Goal: Task Accomplishment & Management: Complete application form

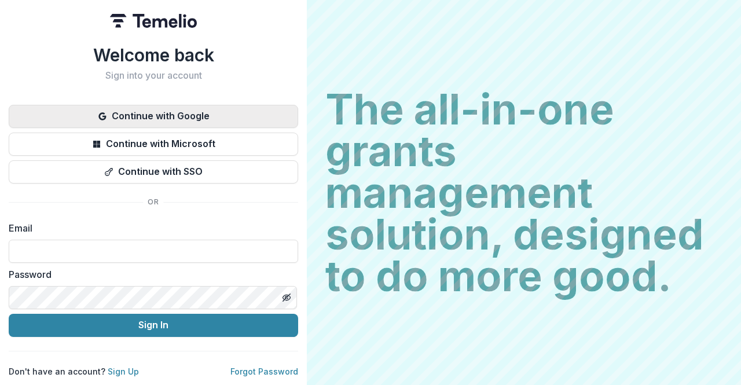
click at [197, 108] on button "Continue with Google" at bounding box center [153, 116] width 289 height 23
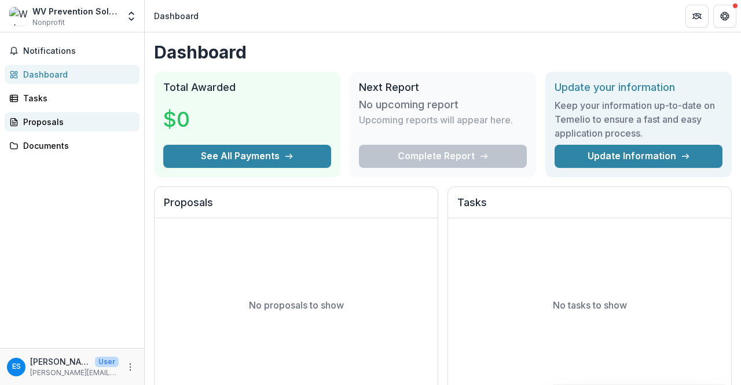
click at [47, 128] on link "Proposals" at bounding box center [72, 121] width 135 height 19
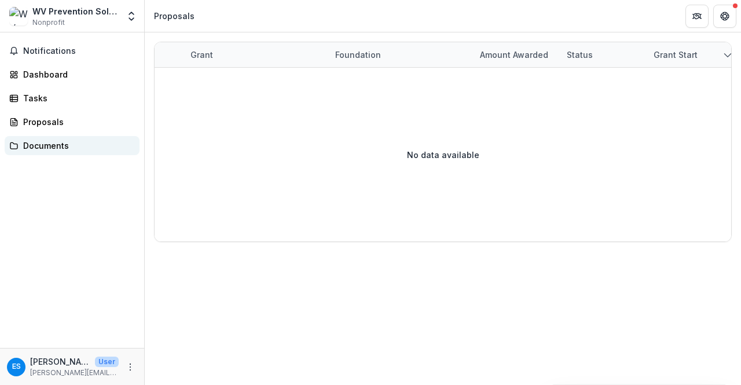
click at [42, 142] on div "Documents" at bounding box center [76, 145] width 107 height 12
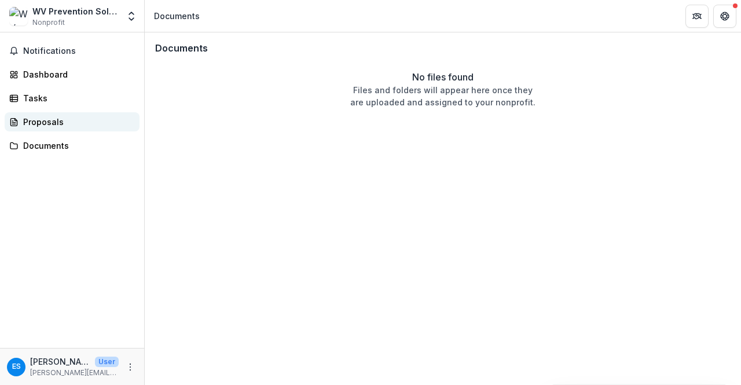
click at [45, 131] on link "Proposals" at bounding box center [72, 121] width 135 height 19
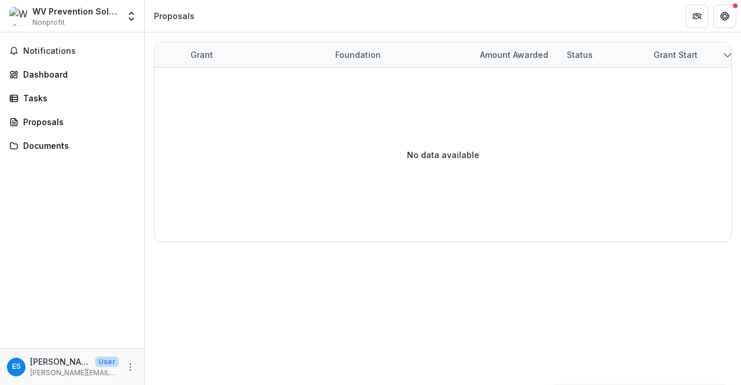
click at [53, 14] on div "WV Prevention Solutions" at bounding box center [75, 11] width 86 height 12
click at [134, 21] on icon "Open entity switcher" at bounding box center [132, 16] width 12 height 12
click at [128, 371] on icon "More" at bounding box center [130, 366] width 9 height 9
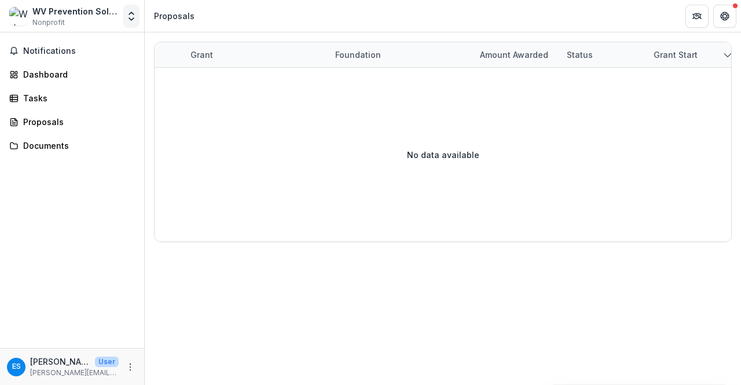
click at [125, 14] on button "Open entity switcher" at bounding box center [131, 16] width 16 height 23
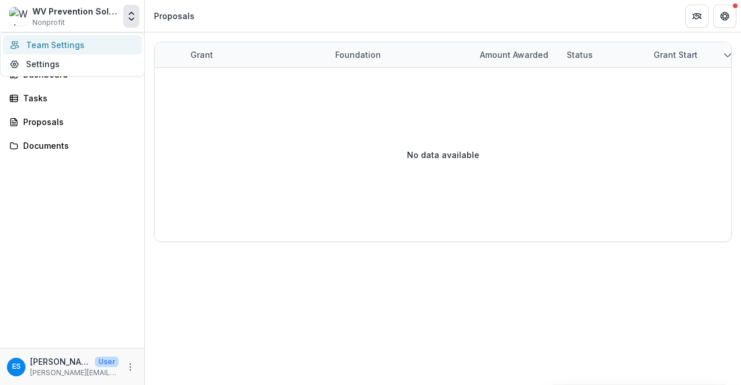
click at [83, 46] on link "Team Settings" at bounding box center [72, 44] width 139 height 19
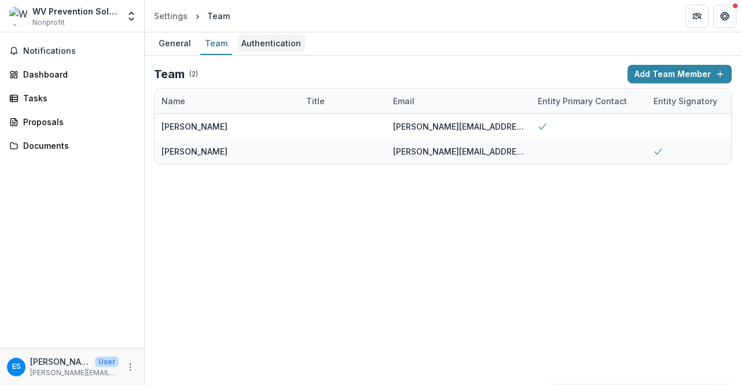
click at [252, 43] on div "Authentication" at bounding box center [271, 43] width 69 height 17
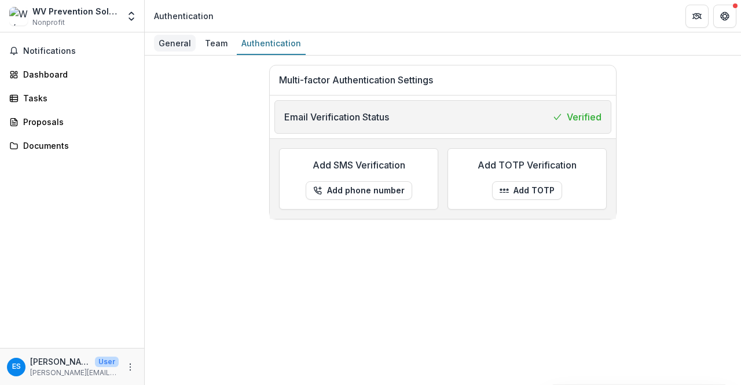
click at [172, 43] on div "General" at bounding box center [175, 43] width 42 height 17
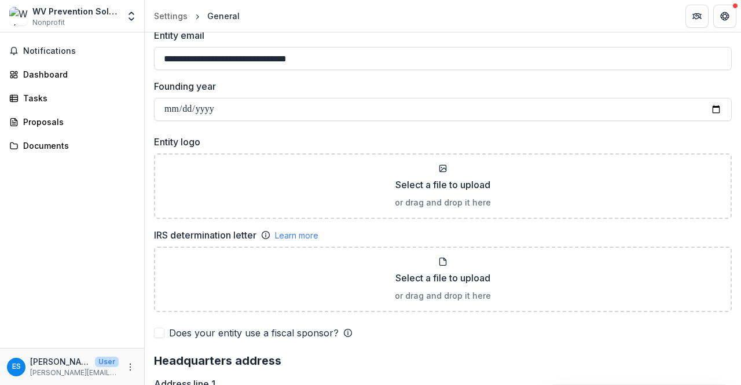
scroll to position [694, 0]
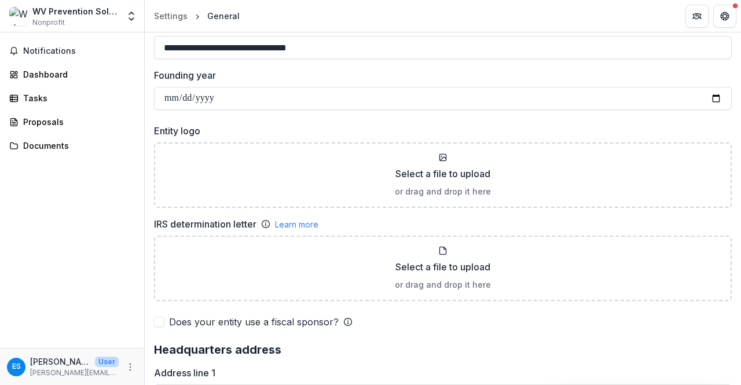
click at [323, 118] on div "**********" at bounding box center [442, 343] width 577 height 1944
click at [271, 105] on input "Founding year" at bounding box center [442, 98] width 577 height 23
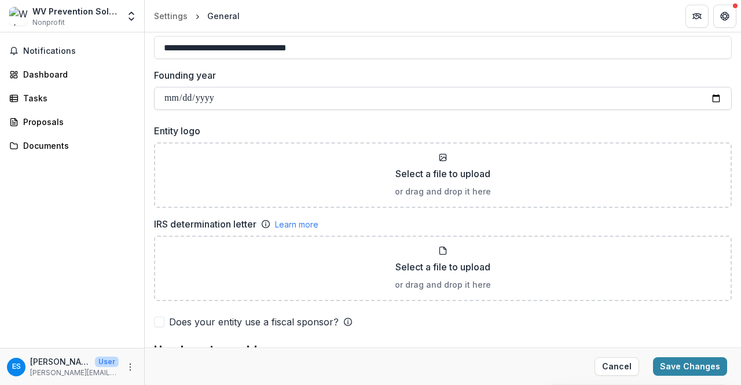
type input "**********"
click at [193, 100] on input "**********" at bounding box center [442, 98] width 577 height 23
drag, startPoint x: 222, startPoint y: 97, endPoint x: 160, endPoint y: 96, distance: 62.5
click at [160, 96] on input "**********" at bounding box center [442, 98] width 577 height 23
click at [163, 96] on input "**********" at bounding box center [442, 98] width 577 height 23
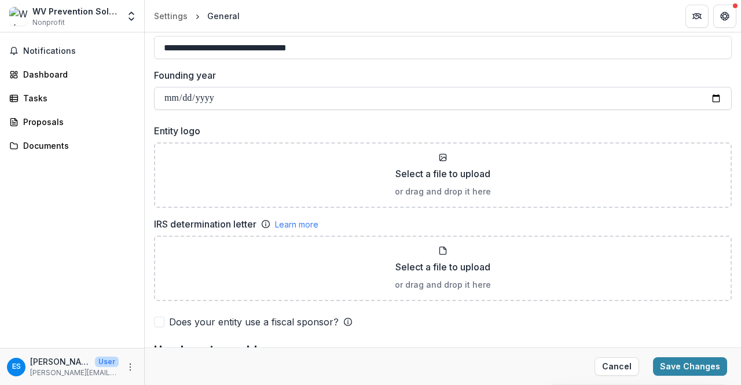
click at [168, 97] on input "**********" at bounding box center [442, 98] width 577 height 23
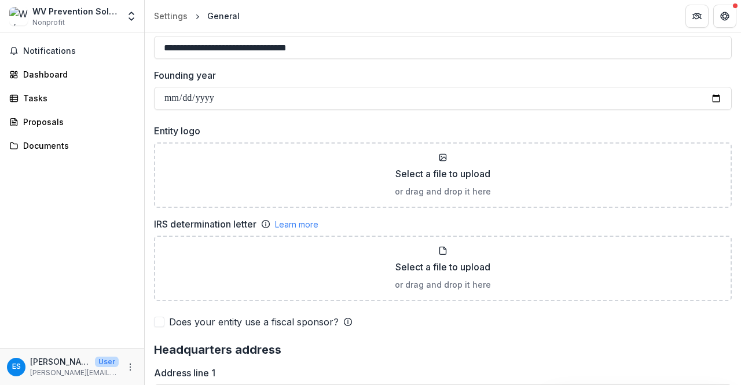
type input "**********"
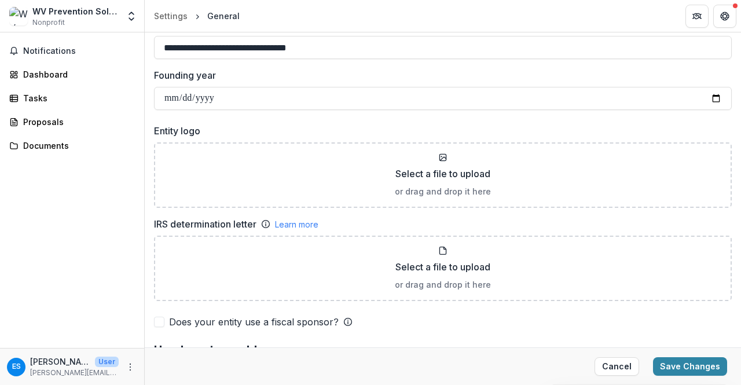
type input "**********"
click at [169, 115] on div "**********" at bounding box center [442, 343] width 577 height 1944
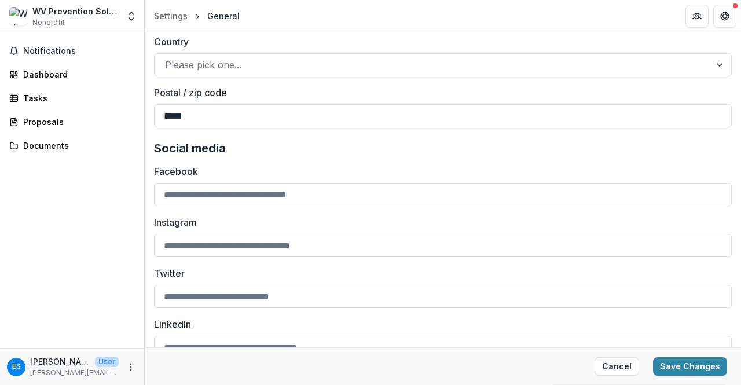
scroll to position [1657, 0]
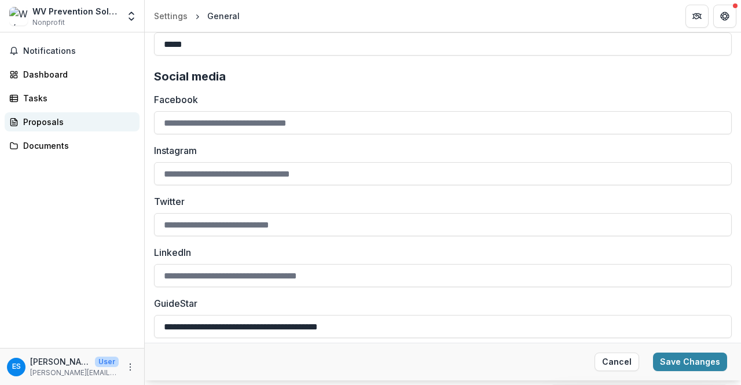
click at [39, 125] on div "Proposals" at bounding box center [76, 122] width 107 height 12
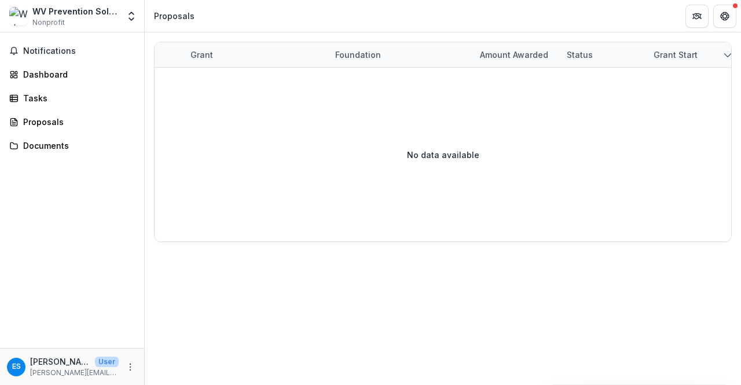
click at [36, 134] on div "Notifications Dashboard Tasks Proposals Documents" at bounding box center [72, 189] width 144 height 315
click at [33, 144] on div "Documents" at bounding box center [76, 145] width 107 height 12
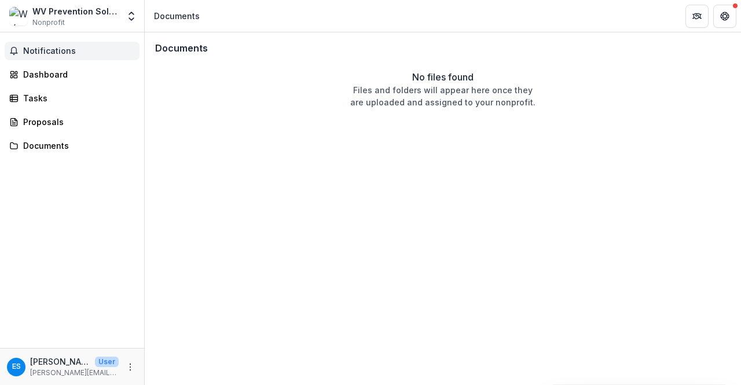
click at [28, 54] on span "Notifications" at bounding box center [79, 51] width 112 height 10
click at [32, 66] on link "Dashboard" at bounding box center [72, 74] width 135 height 19
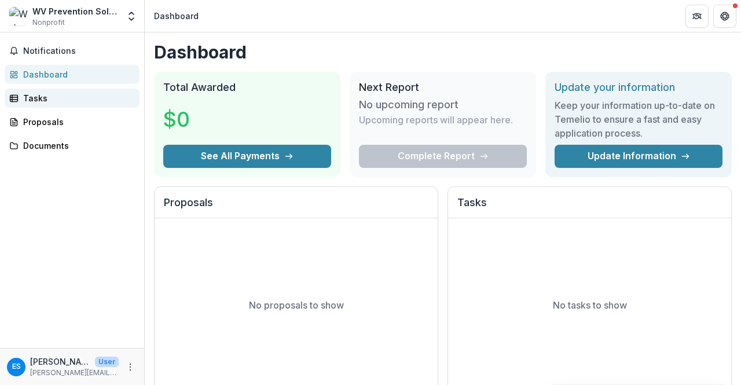
click at [30, 98] on div "Tasks" at bounding box center [76, 98] width 107 height 12
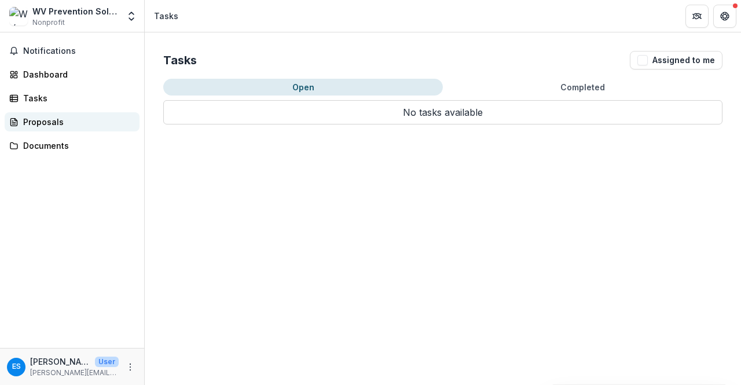
click at [39, 122] on div "Proposals" at bounding box center [76, 122] width 107 height 12
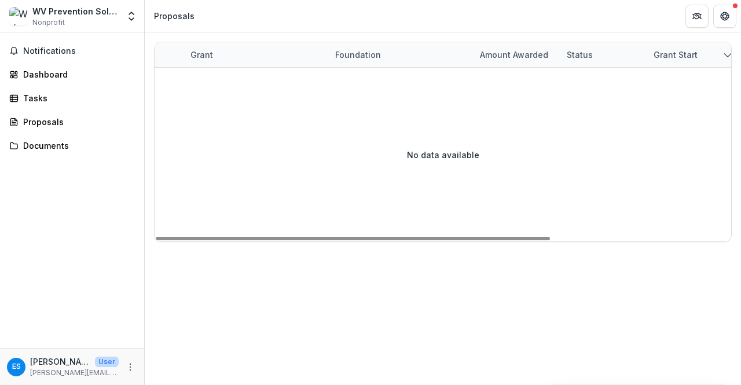
click at [320, 101] on div "No data available" at bounding box center [442, 155] width 576 height 174
click at [733, 9] on button "Get Help" at bounding box center [724, 16] width 23 height 23
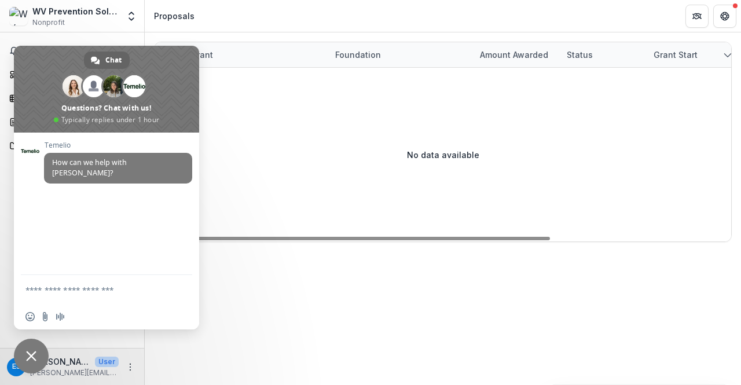
click at [241, 79] on div "No data available" at bounding box center [442, 155] width 576 height 174
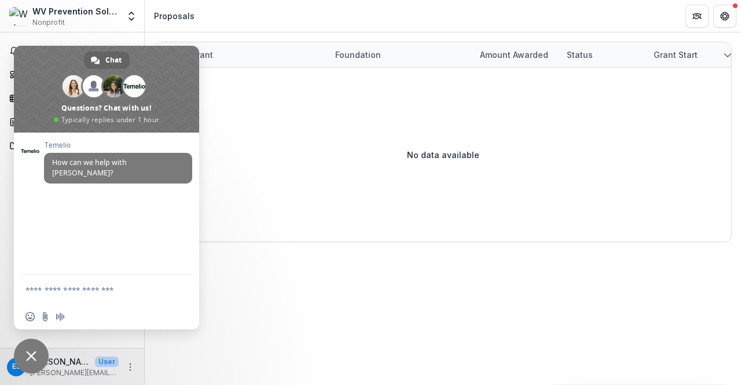
click at [32, 359] on span "Close chat" at bounding box center [31, 356] width 10 height 10
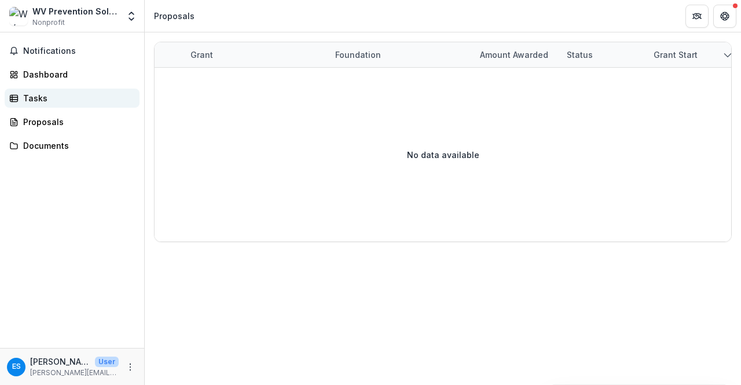
click at [62, 105] on link "Tasks" at bounding box center [72, 98] width 135 height 19
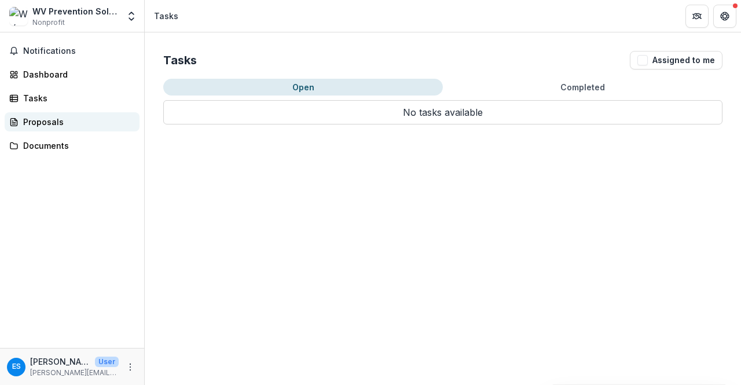
click at [58, 127] on div "Proposals" at bounding box center [76, 122] width 107 height 12
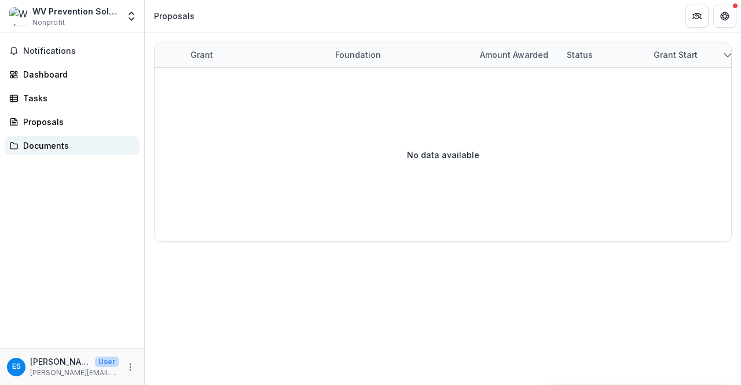
click at [65, 149] on div "Documents" at bounding box center [76, 145] width 107 height 12
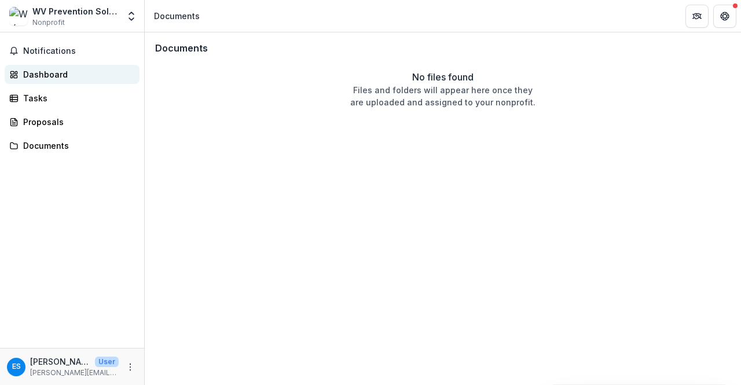
click at [73, 80] on link "Dashboard" at bounding box center [72, 74] width 135 height 19
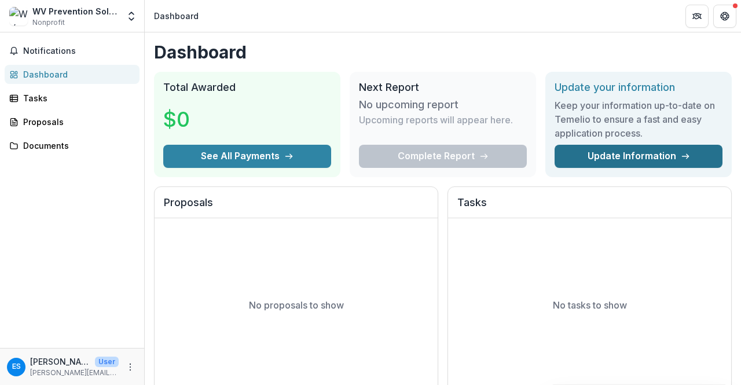
click at [618, 157] on link "Update Information" at bounding box center [638, 156] width 168 height 23
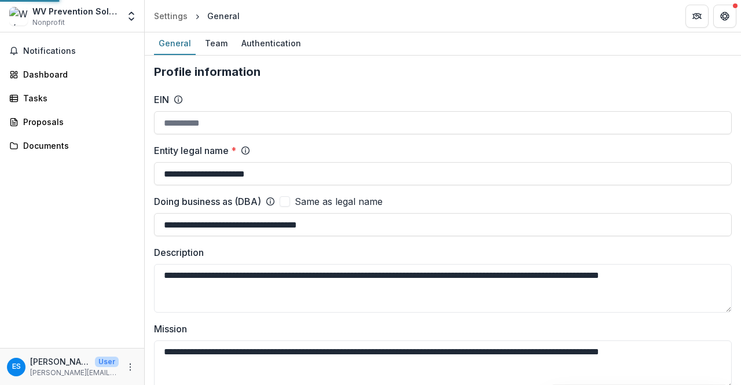
type input "**********"
click at [212, 45] on div "Team" at bounding box center [216, 43] width 32 height 17
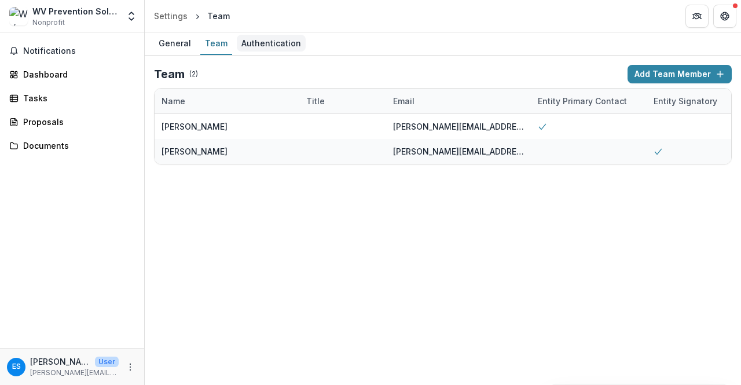
click at [257, 45] on div "Authentication" at bounding box center [271, 43] width 69 height 17
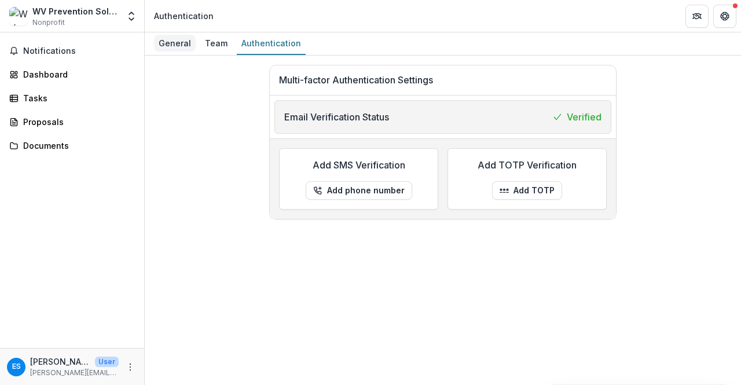
click at [175, 45] on div "General" at bounding box center [175, 43] width 42 height 17
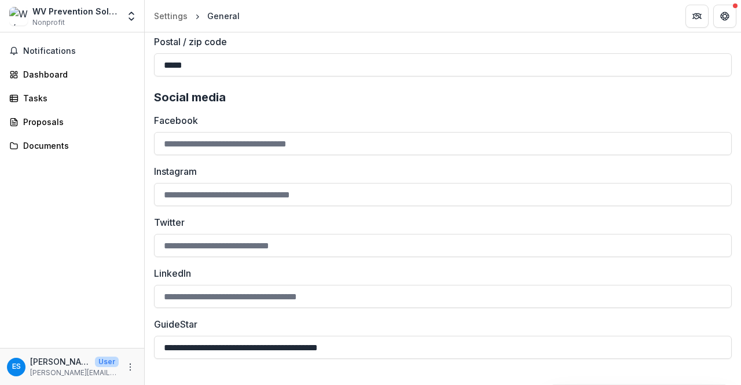
scroll to position [1652, 0]
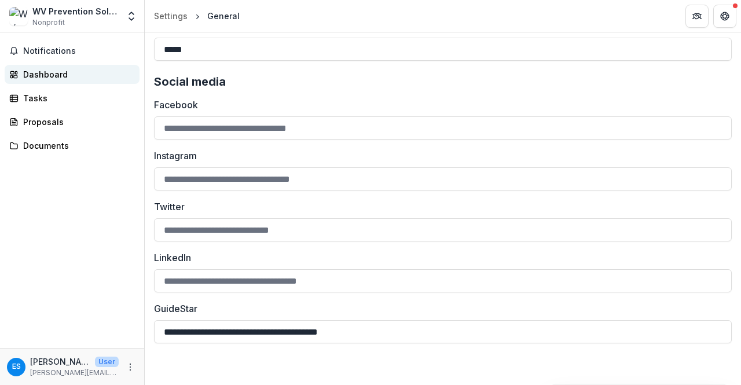
click at [53, 76] on div "Dashboard" at bounding box center [76, 74] width 107 height 12
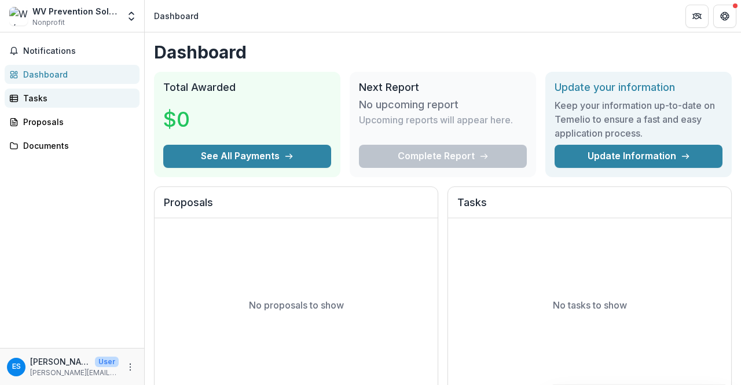
click at [59, 93] on div "Tasks" at bounding box center [76, 98] width 107 height 12
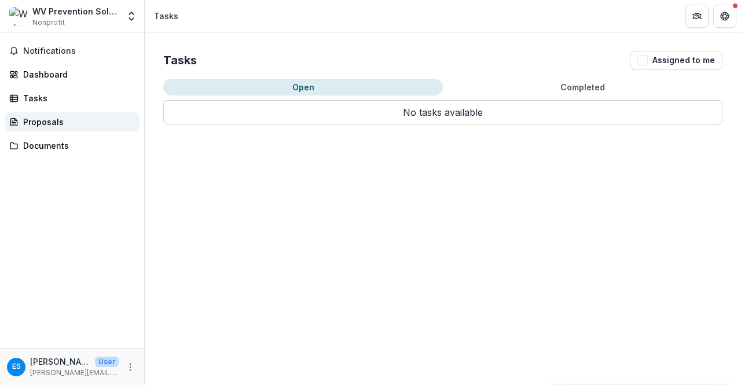
click at [50, 126] on div "Proposals" at bounding box center [76, 122] width 107 height 12
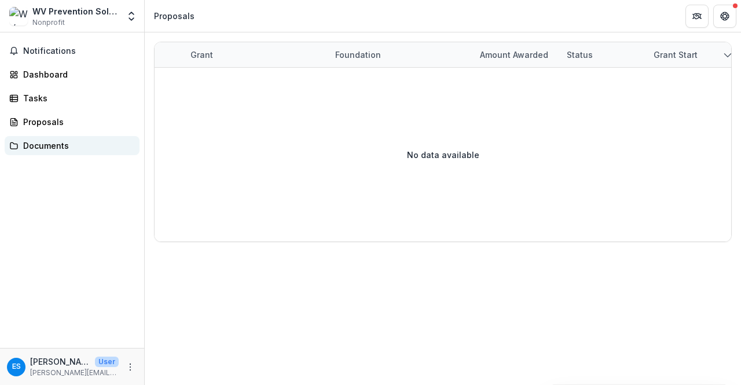
click at [49, 146] on div "Documents" at bounding box center [76, 145] width 107 height 12
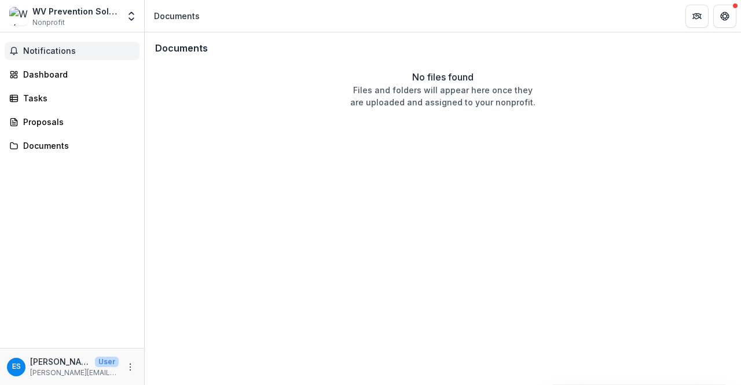
click at [20, 49] on button "Notifications" at bounding box center [72, 51] width 135 height 19
click at [64, 17] on div "WV Prevention Solutions Nonprofit" at bounding box center [75, 16] width 86 height 23
click at [127, 374] on div "ES [PERSON_NAME] User [PERSON_NAME][EMAIL_ADDRESS][DOMAIN_NAME]" at bounding box center [72, 366] width 130 height 23
click at [130, 370] on icon "More" at bounding box center [130, 366] width 9 height 9
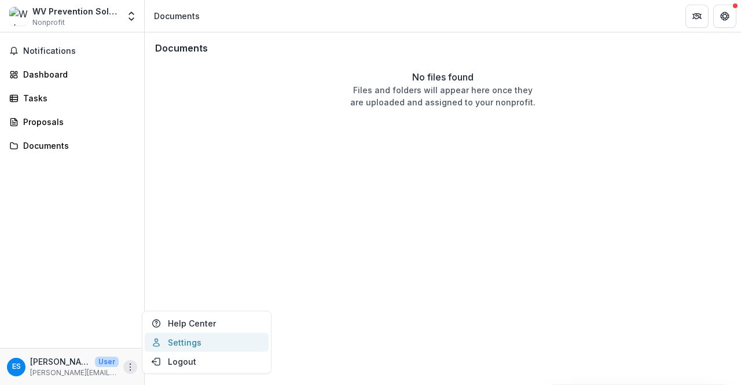
click at [179, 349] on link "Settings" at bounding box center [207, 342] width 124 height 19
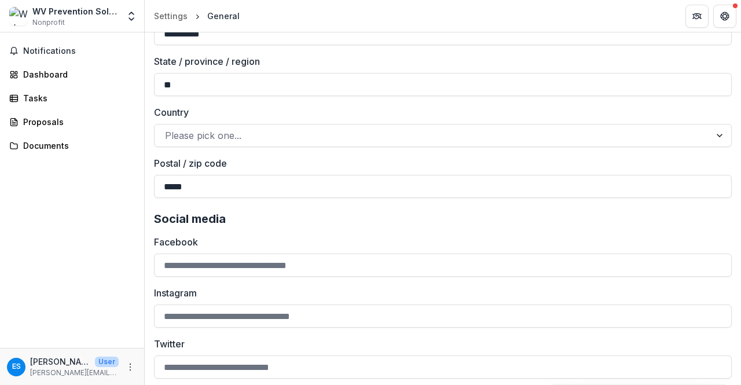
scroll to position [1652, 0]
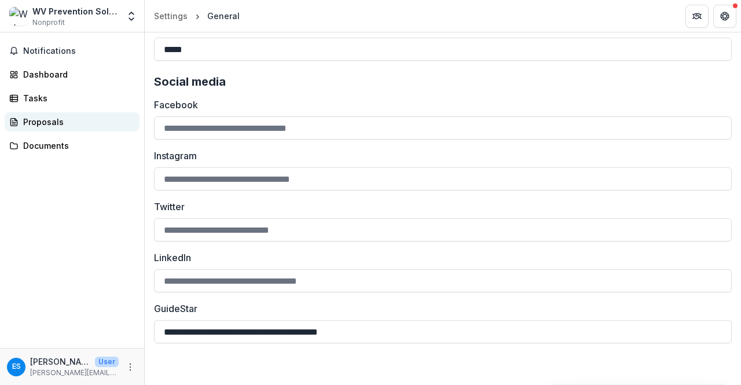
click at [44, 127] on div "Proposals" at bounding box center [76, 122] width 107 height 12
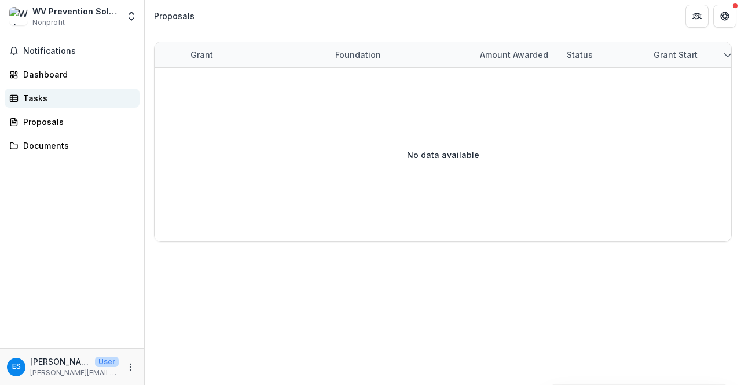
click at [64, 90] on link "Tasks" at bounding box center [72, 98] width 135 height 19
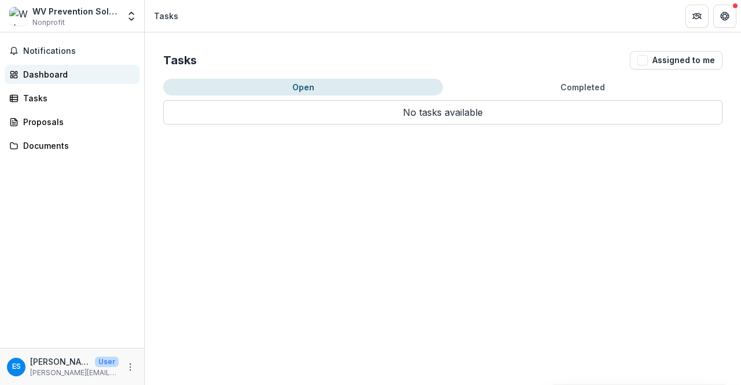
click at [62, 78] on div "Dashboard" at bounding box center [76, 74] width 107 height 12
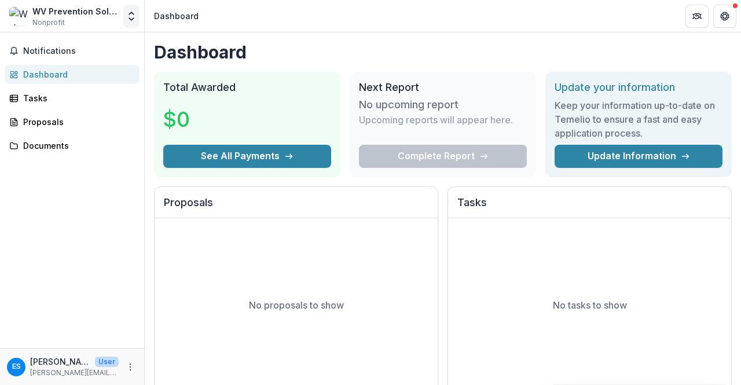
click at [138, 21] on button "Open entity switcher" at bounding box center [131, 16] width 16 height 23
click at [87, 64] on link "Settings" at bounding box center [72, 63] width 139 height 19
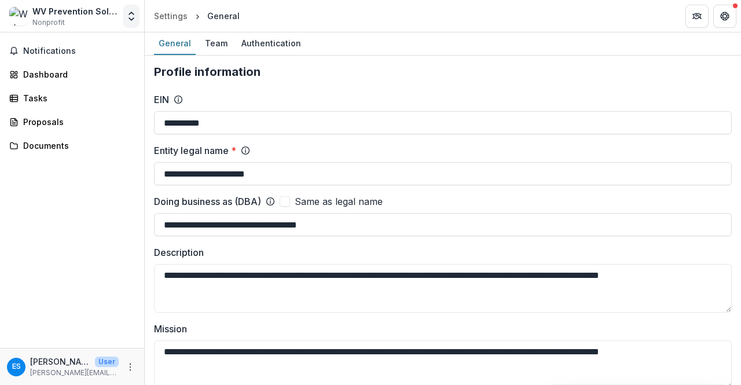
click at [131, 19] on icon "Open entity switcher" at bounding box center [132, 16] width 12 height 12
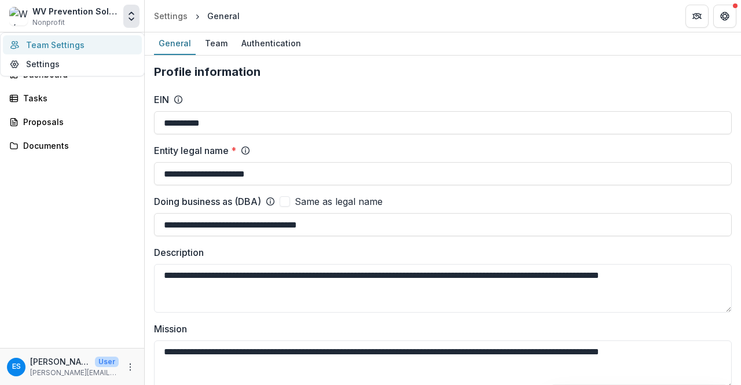
click at [106, 50] on link "Team Settings" at bounding box center [72, 44] width 139 height 19
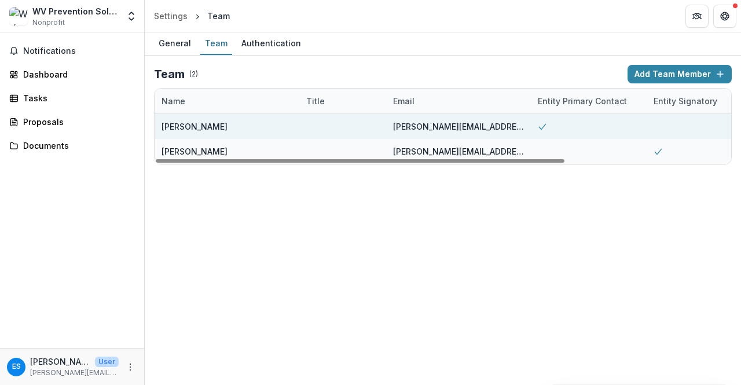
click at [595, 129] on div at bounding box center [589, 126] width 116 height 25
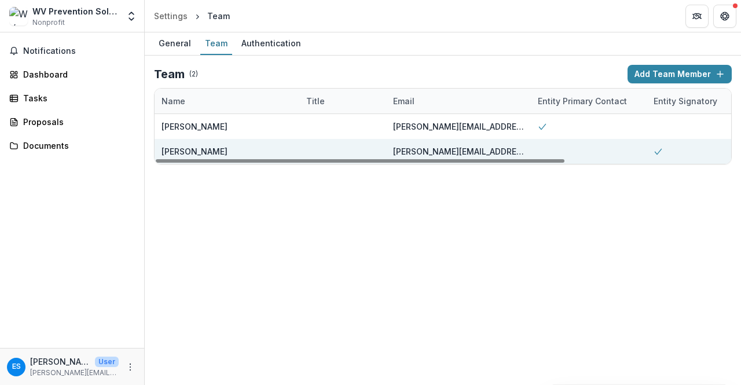
click at [592, 150] on div at bounding box center [589, 151] width 116 height 25
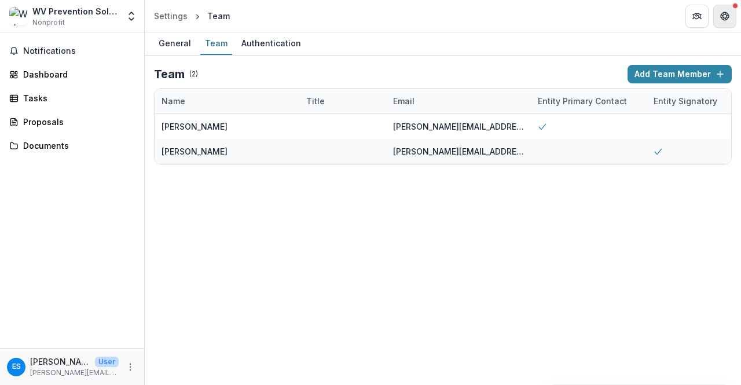
click at [732, 17] on button "Get Help" at bounding box center [724, 16] width 23 height 23
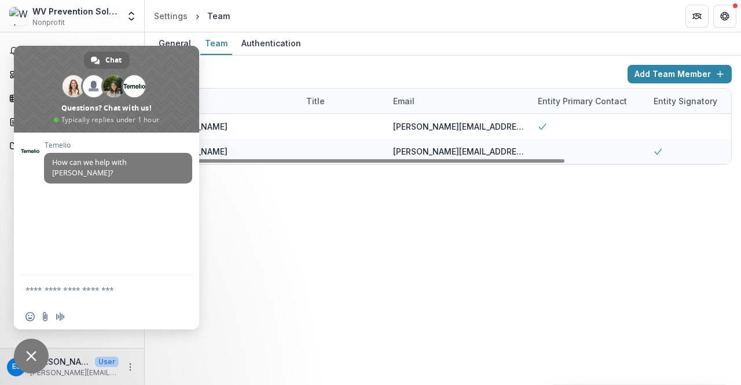
click at [36, 351] on span "Close chat" at bounding box center [31, 355] width 35 height 35
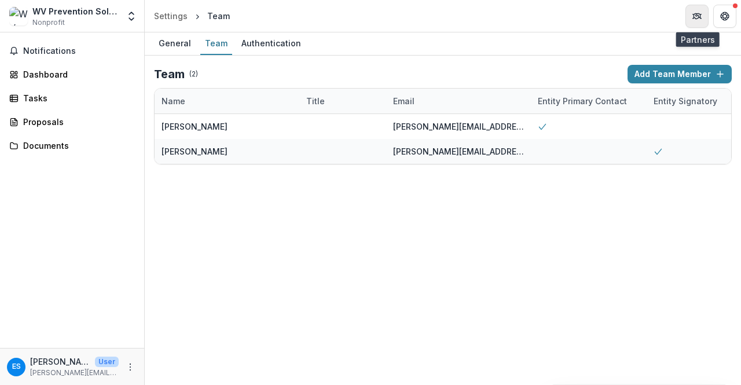
click at [699, 12] on icon "Partners" at bounding box center [696, 16] width 9 height 9
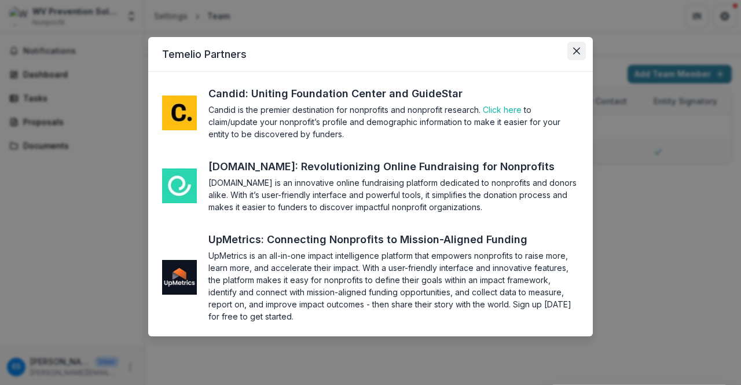
click at [576, 47] on icon "Close" at bounding box center [576, 50] width 7 height 7
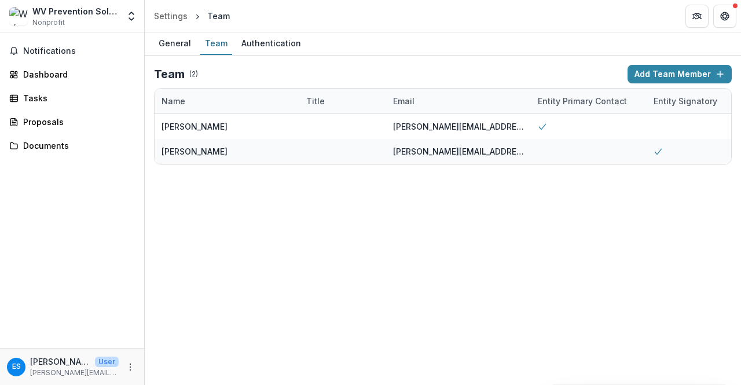
click at [38, 84] on div "Notifications Dashboard Tasks Proposals Documents" at bounding box center [72, 189] width 144 height 315
click at [46, 76] on div "Dashboard" at bounding box center [76, 74] width 107 height 12
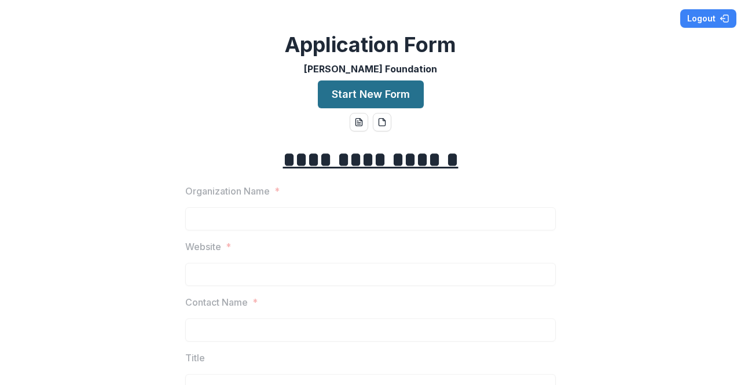
click at [384, 101] on button "Start New Form" at bounding box center [371, 94] width 106 height 28
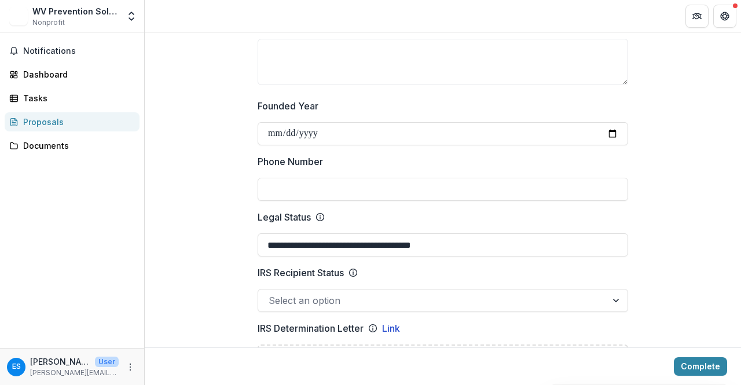
scroll to position [463, 0]
